Goal: Task Accomplishment & Management: Use online tool/utility

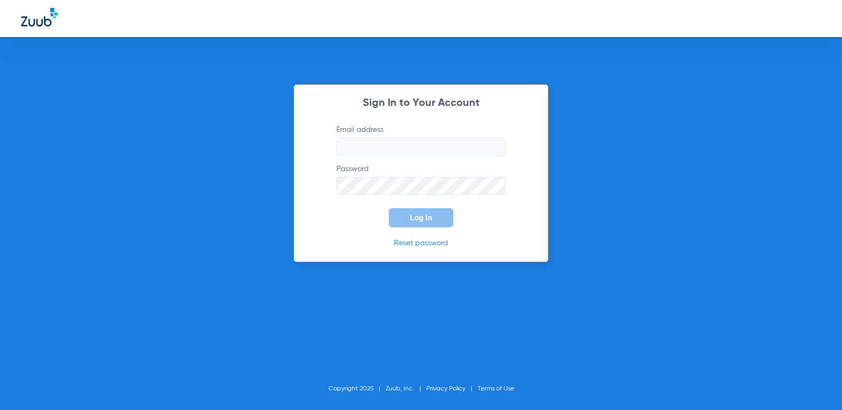
click at [382, 142] on input "Email address" at bounding box center [421, 147] width 169 height 18
type input "[EMAIL_ADDRESS][DOMAIN_NAME]"
click at [389, 208] on button "Log In" at bounding box center [421, 217] width 65 height 19
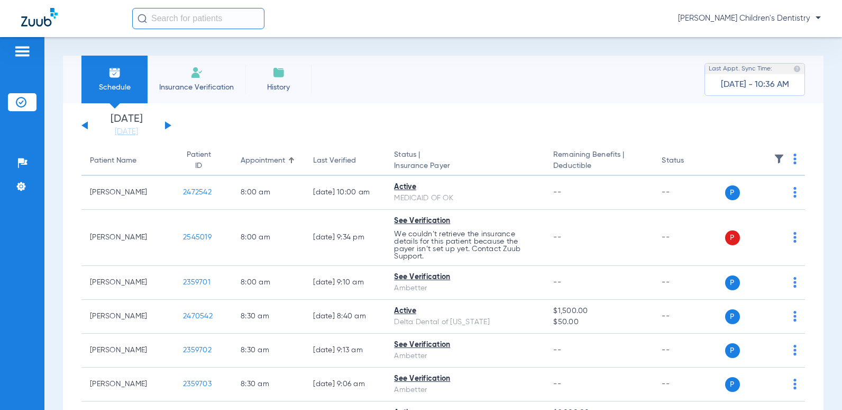
click at [322, 96] on div "Schedule Insurance Verification History Last Appt. Sync Time: [DATE] - 10:36 AM" at bounding box center [443, 80] width 761 height 48
click at [166, 123] on button at bounding box center [168, 125] width 6 height 8
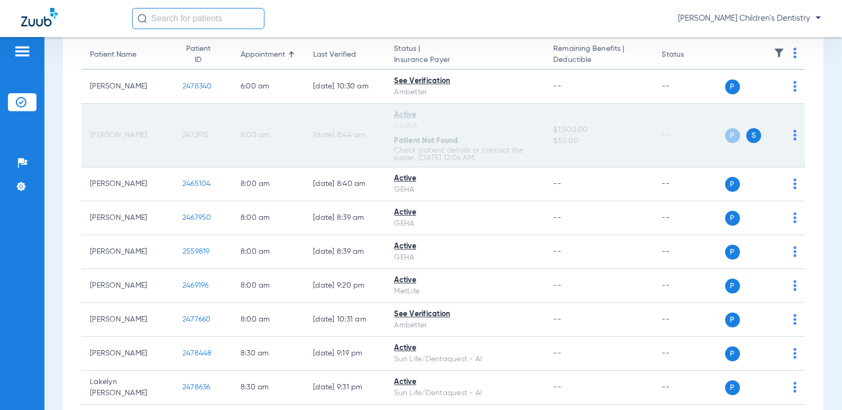
scroll to position [53, 0]
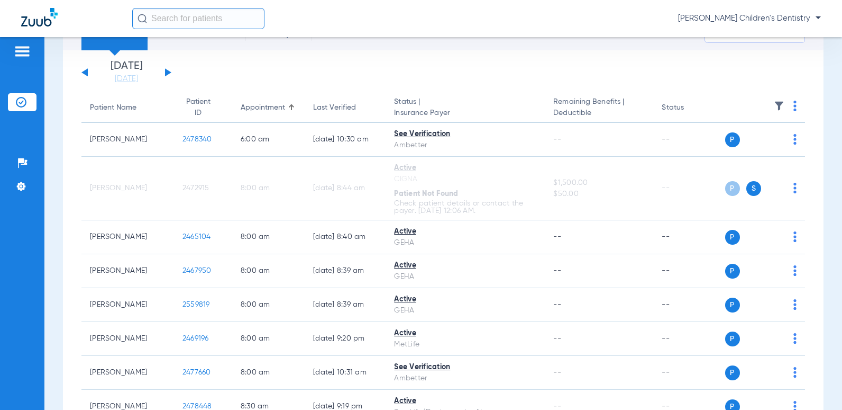
click at [186, 21] on input "text" at bounding box center [198, 18] width 132 height 21
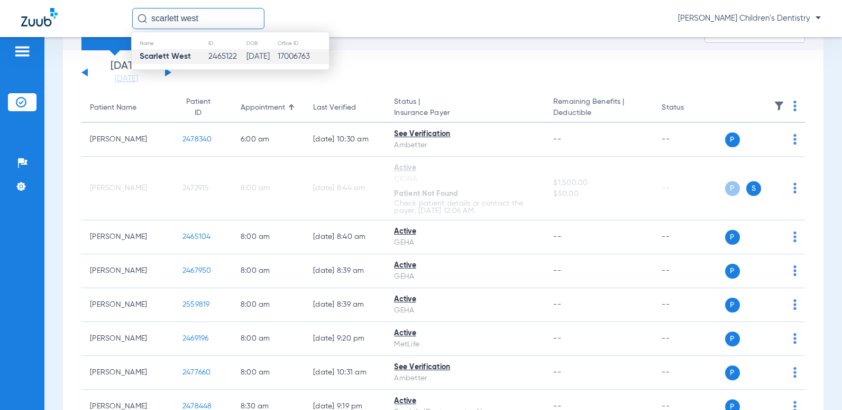
type input "scarlett west"
click at [213, 53] on td "2465122" at bounding box center [227, 56] width 38 height 15
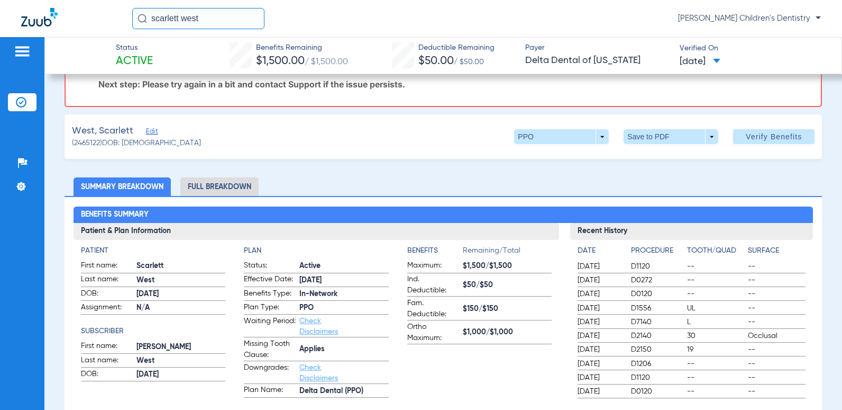
scroll to position [131, 0]
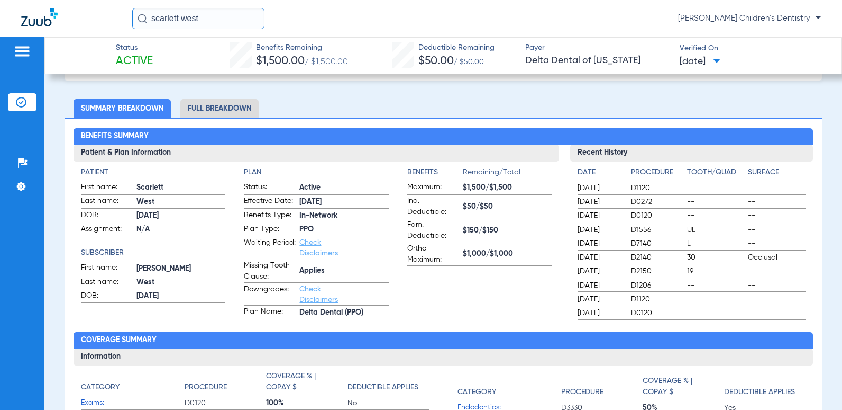
click at [24, 98] on img at bounding box center [21, 102] width 11 height 11
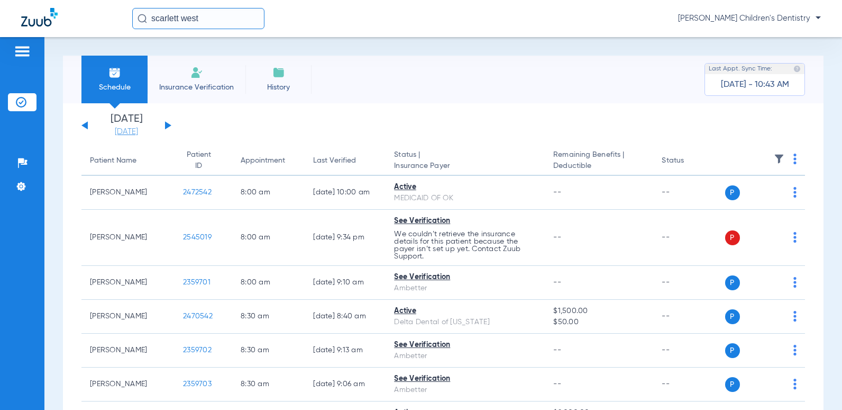
click at [129, 135] on link "[DATE]" at bounding box center [127, 131] width 64 height 11
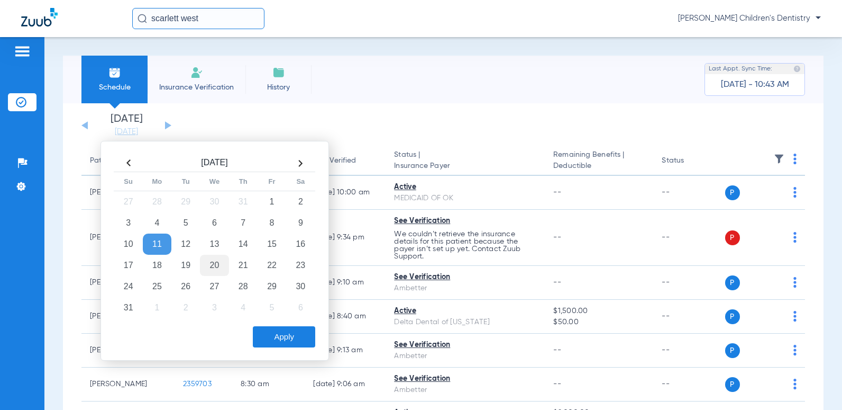
click at [213, 262] on td "20" at bounding box center [214, 265] width 29 height 21
click at [294, 333] on button "Apply" at bounding box center [284, 336] width 62 height 21
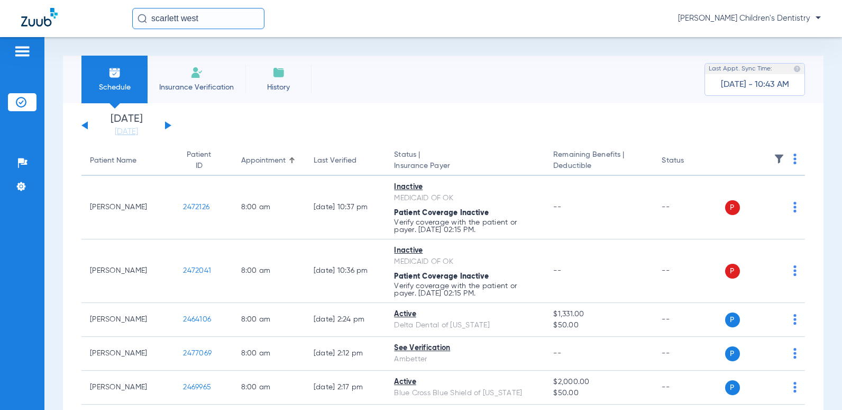
click at [783, 161] on th at bounding box center [765, 161] width 80 height 30
click at [794, 161] on img at bounding box center [795, 158] width 3 height 11
click at [748, 200] on span "Verify All" at bounding box center [748, 200] width 64 height 7
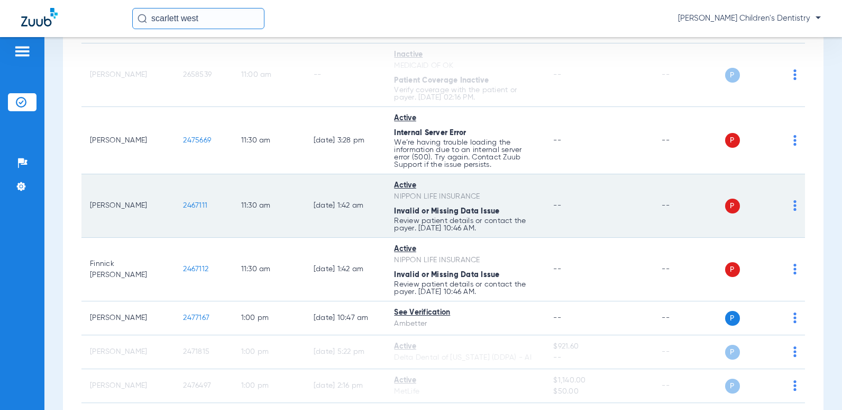
scroll to position [1482, 0]
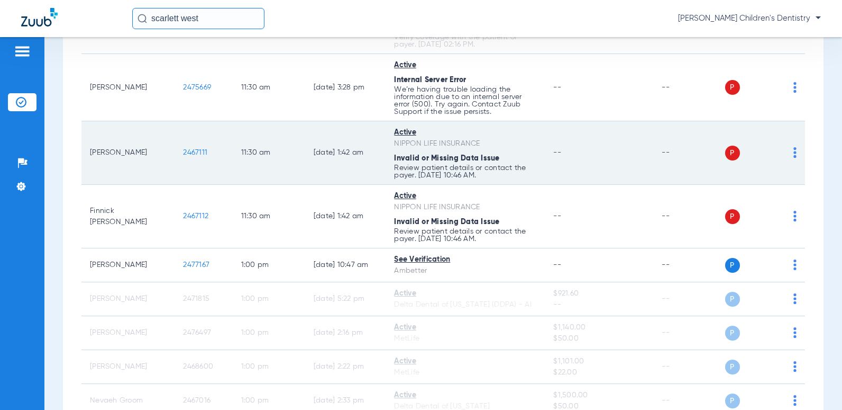
click at [546, 161] on td "--" at bounding box center [599, 153] width 108 height 64
click at [790, 150] on td "P S" at bounding box center [765, 153] width 80 height 64
click at [794, 150] on img at bounding box center [795, 152] width 3 height 11
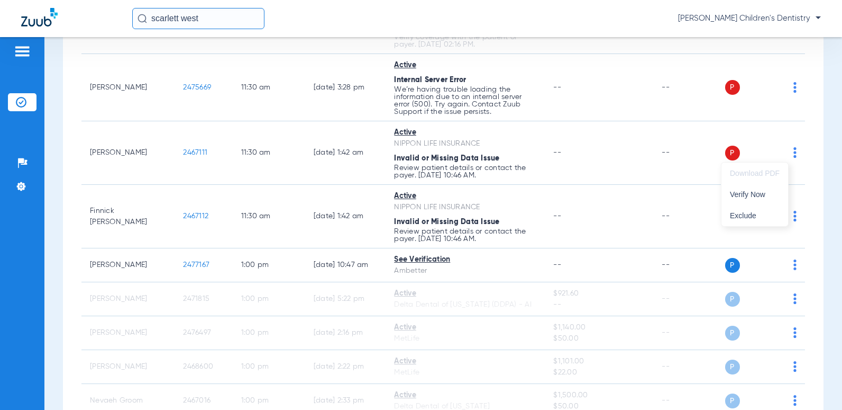
click at [651, 173] on div at bounding box center [421, 205] width 842 height 410
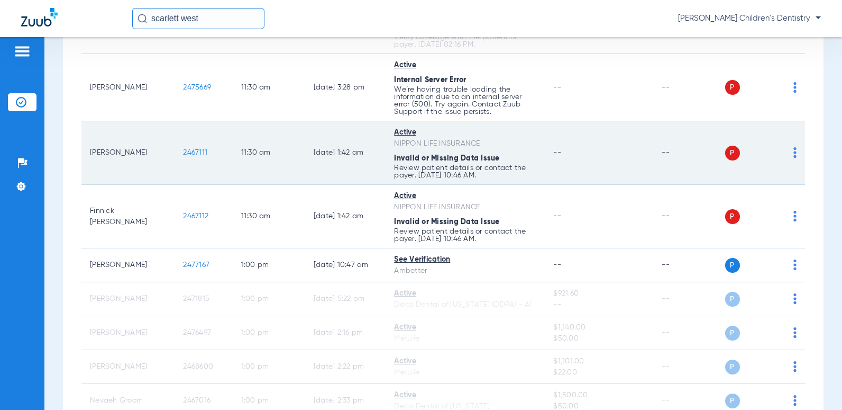
click at [191, 152] on span "2467111" at bounding box center [195, 152] width 24 height 7
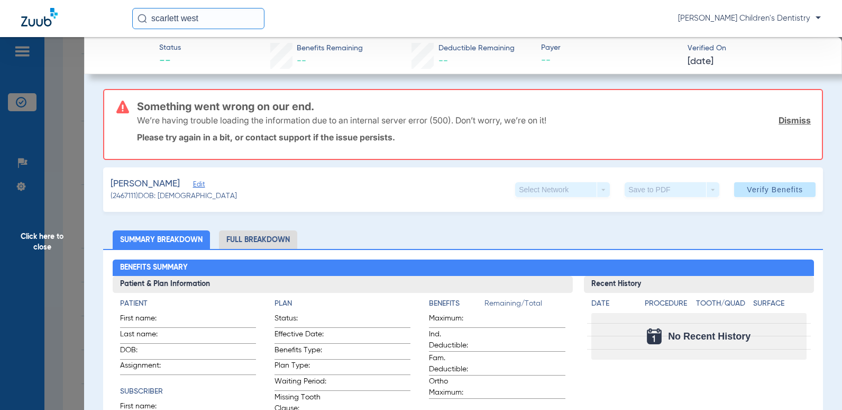
click at [47, 221] on span "Click here to close" at bounding box center [42, 242] width 84 height 410
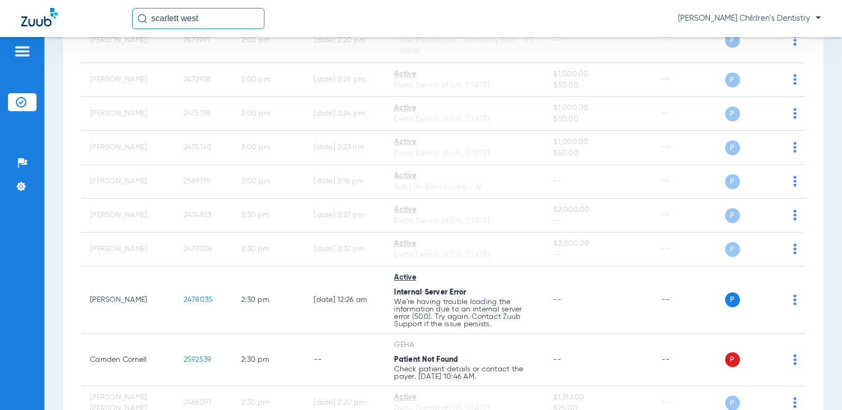
scroll to position [2170, 0]
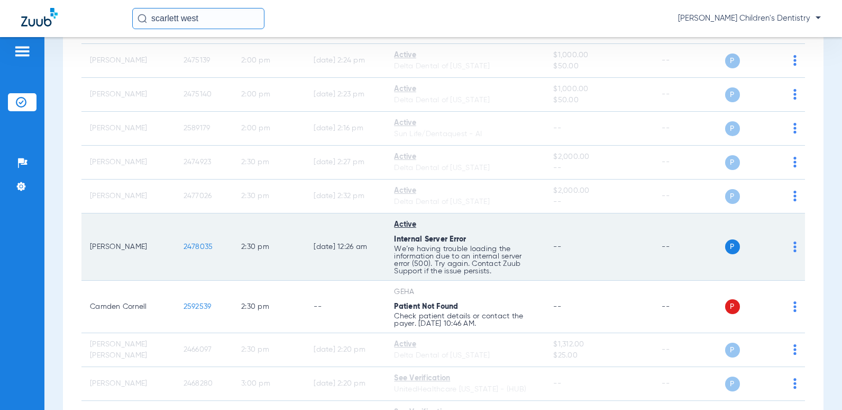
click at [188, 248] on span "2478035" at bounding box center [199, 246] width 30 height 7
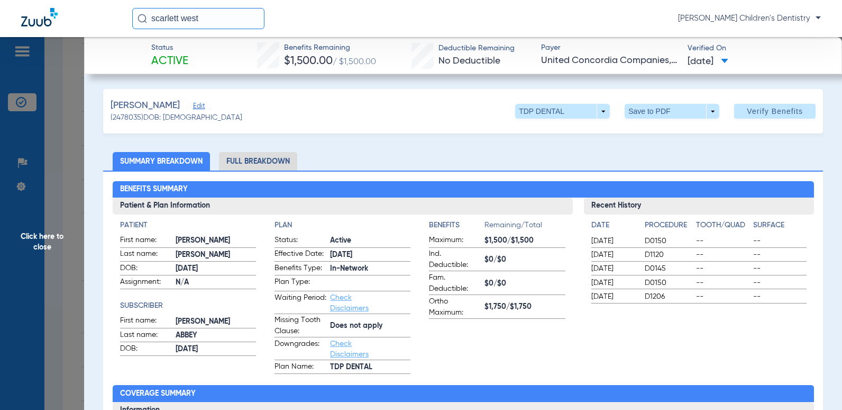
click at [51, 229] on span "Click here to close" at bounding box center [42, 242] width 84 height 410
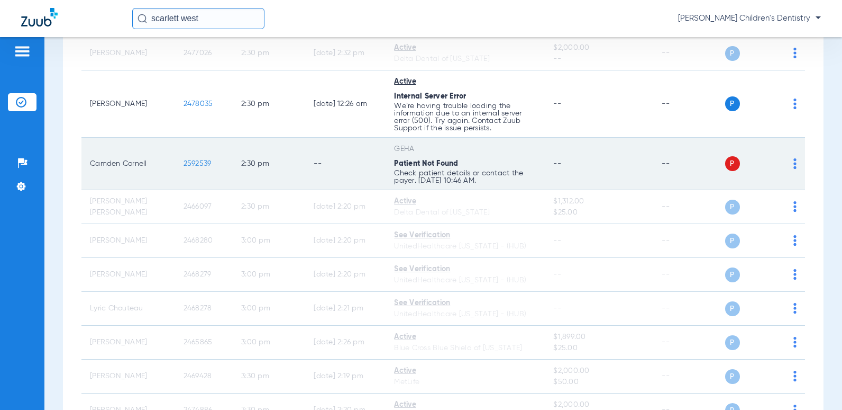
scroll to position [2238, 0]
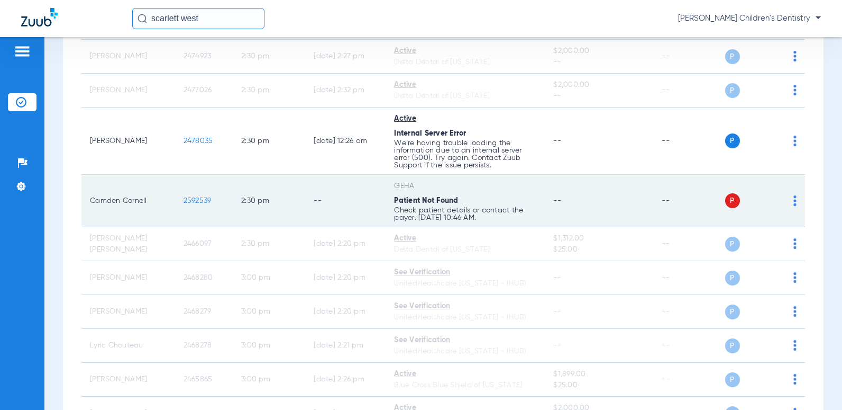
click at [189, 203] on span "2592539" at bounding box center [198, 200] width 28 height 7
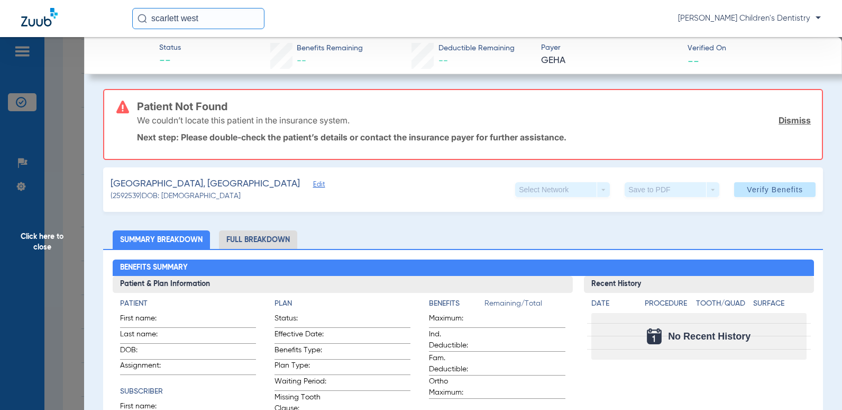
click at [313, 188] on span "Edit" at bounding box center [318, 185] width 10 height 10
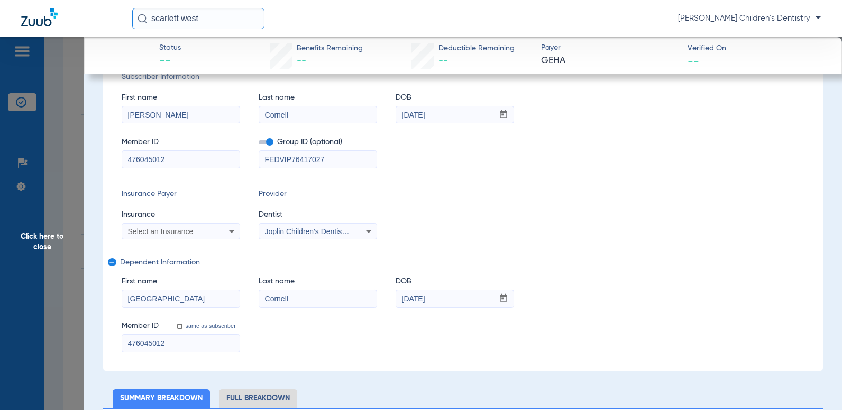
scroll to position [2246, 0]
click at [222, 235] on div "Select an Insurance" at bounding box center [180, 231] width 117 height 13
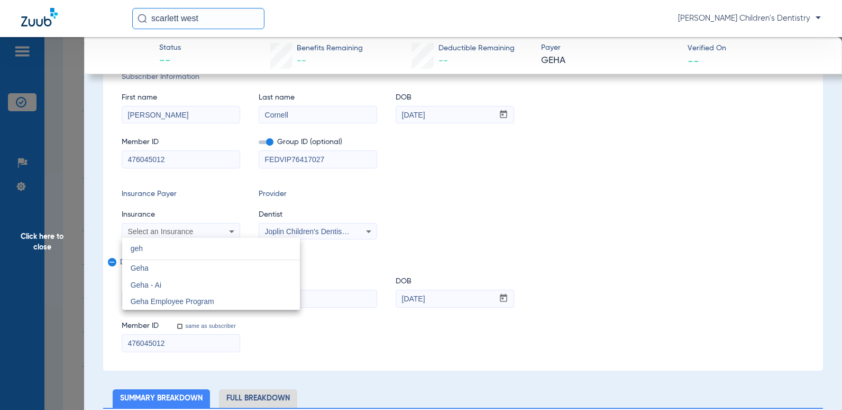
scroll to position [2250, 0]
type input "geh"
click at [207, 289] on mat-option "Geha - Ai" at bounding box center [211, 284] width 178 height 17
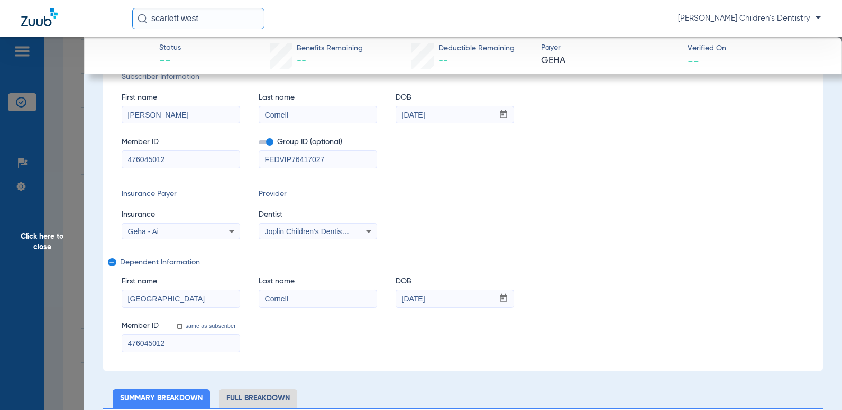
scroll to position [0, 0]
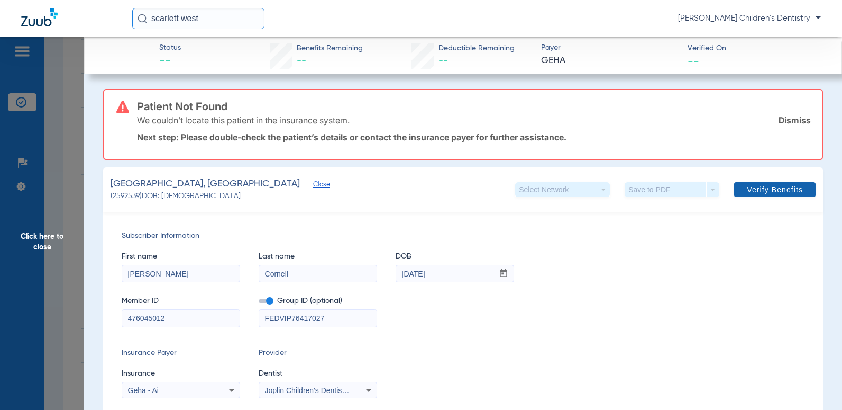
click at [787, 188] on span "Verify Benefits" at bounding box center [775, 189] width 56 height 8
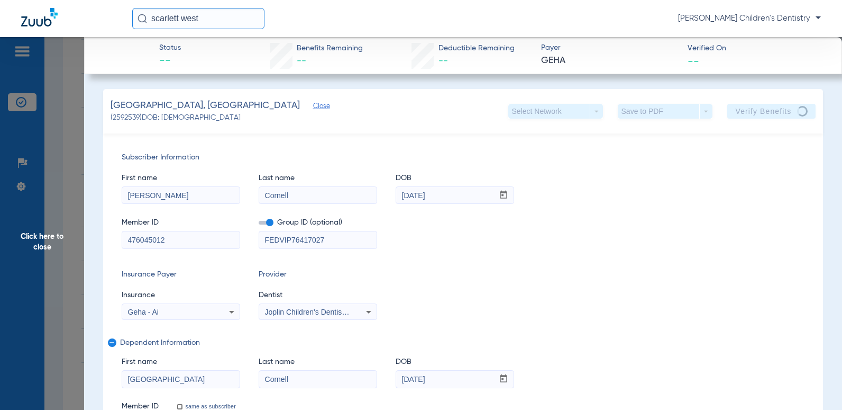
click at [792, 120] on div "[GEOGRAPHIC_DATA], [GEOGRAPHIC_DATA] (2592539) DOB: [DEMOGRAPHIC_DATA] Select N…" at bounding box center [463, 111] width 720 height 44
click at [654, 224] on div "Member ID 476045012 Group ID (optional) FEDVIP76417027" at bounding box center [463, 227] width 683 height 41
